Goal: Information Seeking & Learning: Learn about a topic

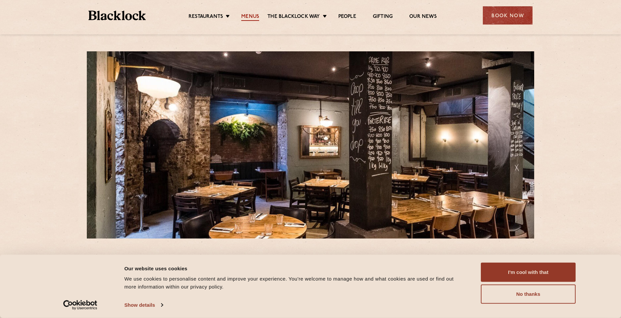
click at [246, 18] on link "Menus" at bounding box center [250, 17] width 18 height 7
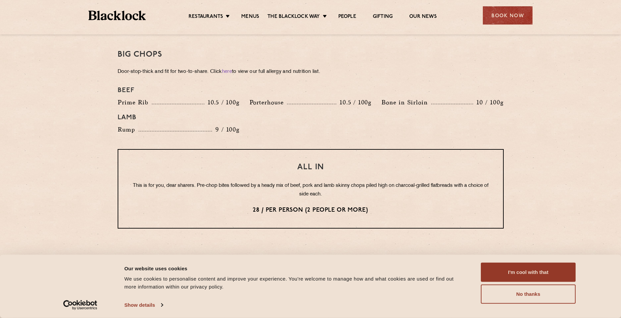
scroll to position [779, 0]
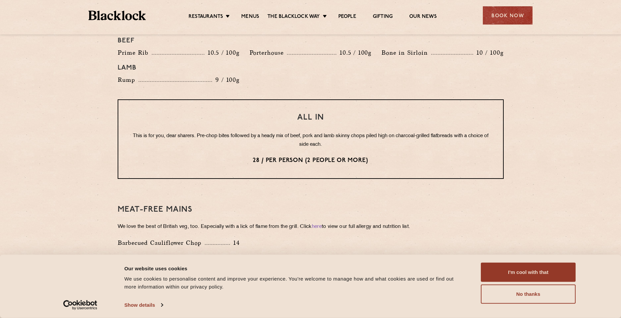
click at [533, 104] on section "Pre Chop Bites [PERSON_NAME] Potted Meats & Kimchi 2 Egg & Anchovy 2 Cheese & P…" at bounding box center [310, 26] width 621 height 944
click at [553, 125] on section "Pre Chop Bites [PERSON_NAME] Potted Meats & Kimchi 2 Egg & Anchovy 2 Cheese & P…" at bounding box center [310, 26] width 621 height 944
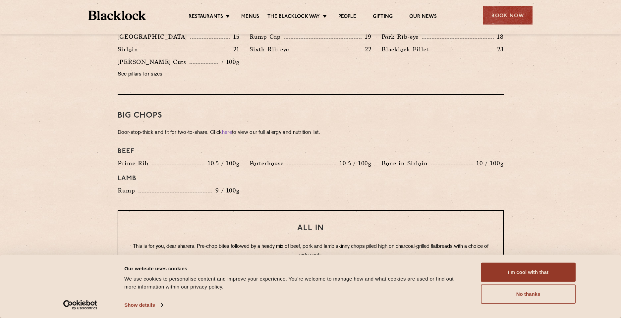
scroll to position [746, 0]
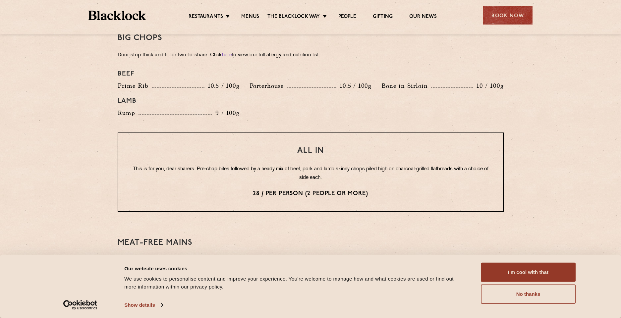
click at [535, 137] on section "Pre Chop Bites [PERSON_NAME] Potted Meats & Kimchi 2 Egg & Anchovy 2 Cheese & P…" at bounding box center [310, 59] width 621 height 944
